Goal: Task Accomplishment & Management: Use online tool/utility

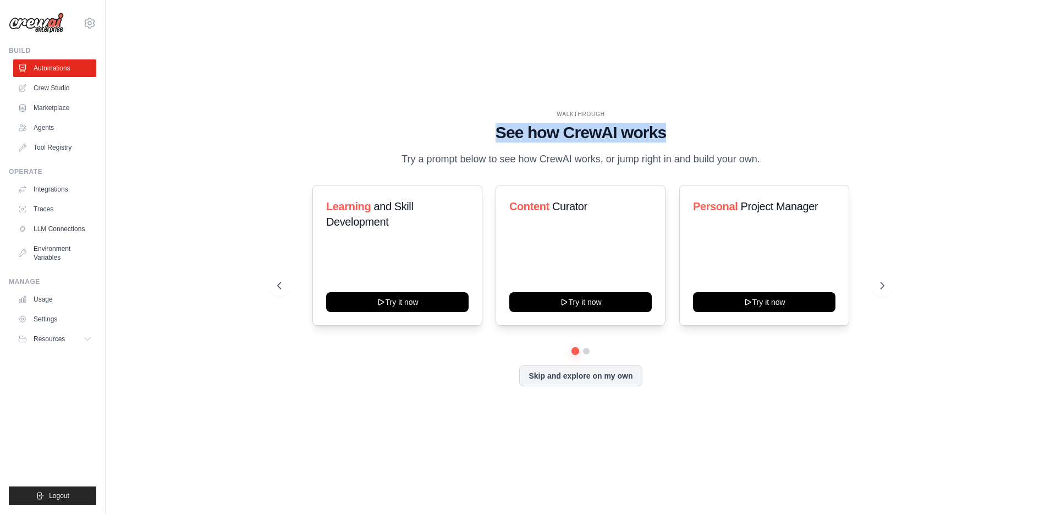
drag, startPoint x: 491, startPoint y: 128, endPoint x: 733, endPoint y: 130, distance: 242.0
click at [733, 130] on h1 "See how CrewAI works" at bounding box center [580, 133] width 607 height 20
click at [364, 207] on span "Learning" at bounding box center [348, 206] width 45 height 12
click at [587, 349] on button at bounding box center [586, 350] width 9 height 9
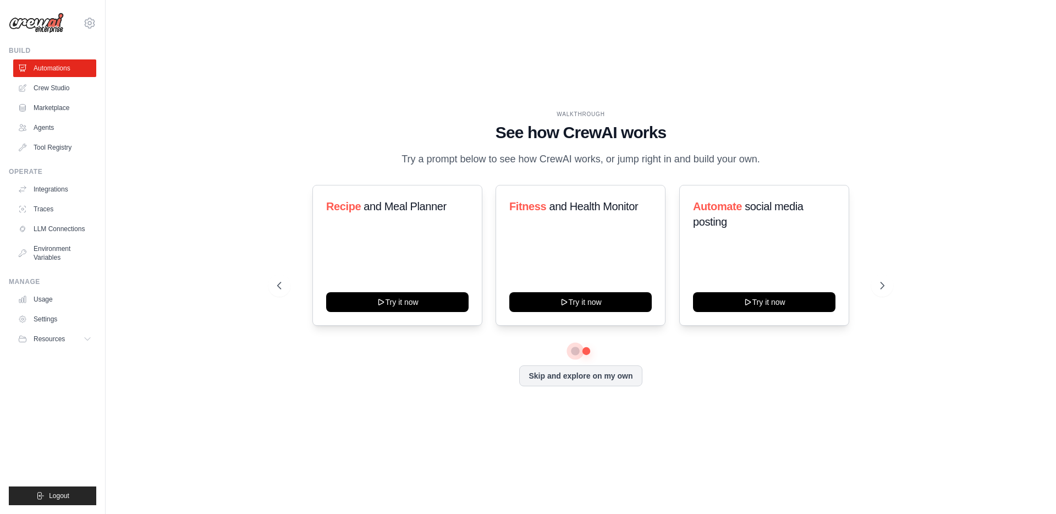
click at [575, 350] on button at bounding box center [575, 351] width 8 height 8
click at [386, 311] on div "Learning and Skill Development Try it now" at bounding box center [397, 255] width 170 height 141
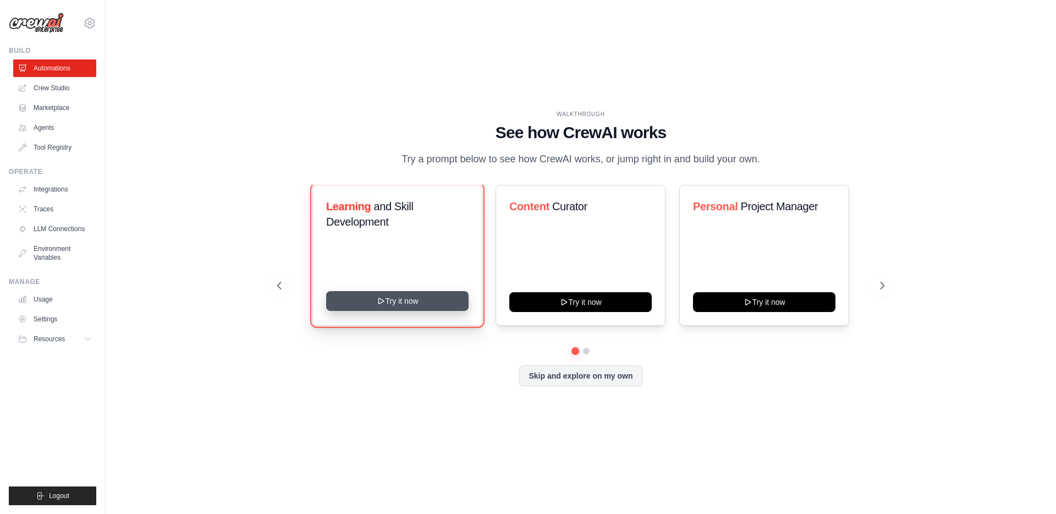
click at [392, 299] on button "Try it now" at bounding box center [397, 301] width 142 height 20
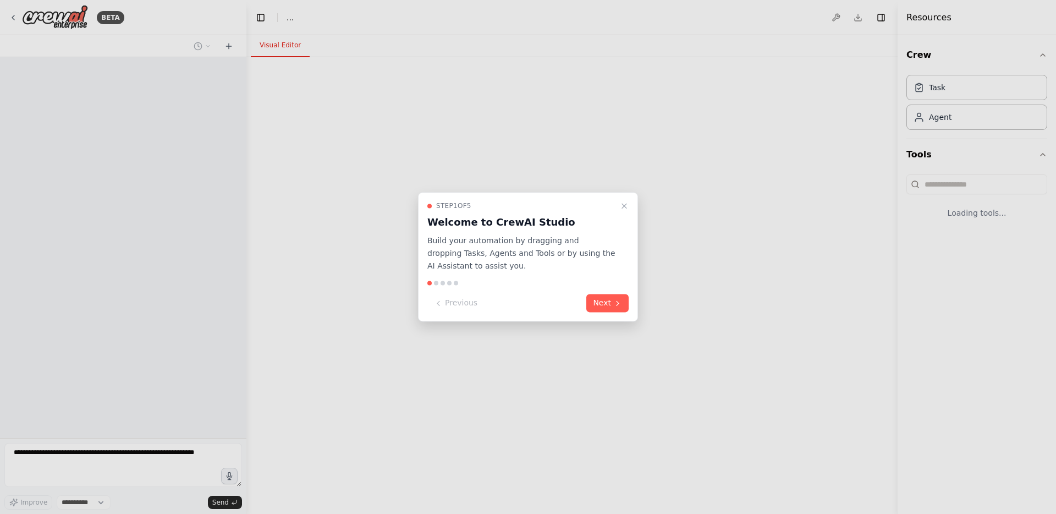
select select "****"
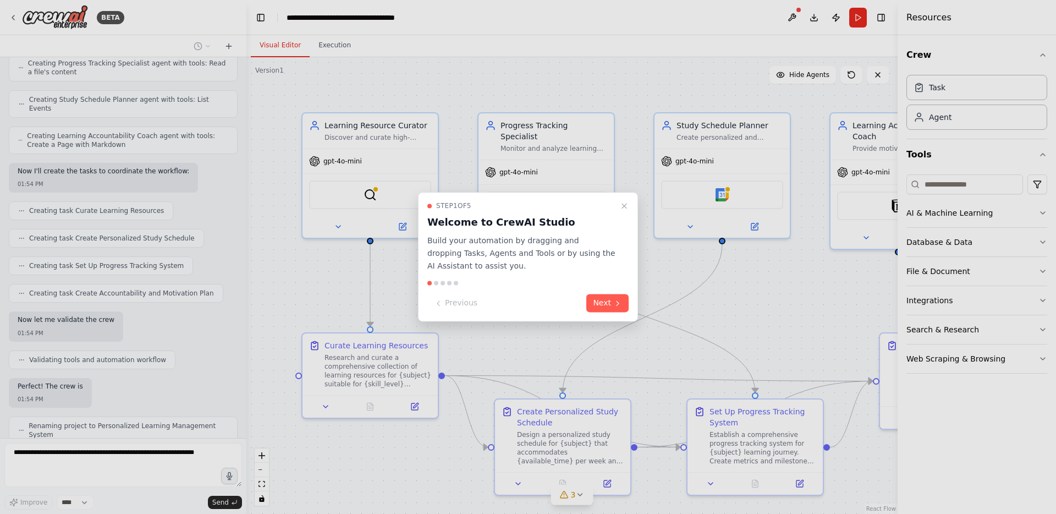
scroll to position [514, 0]
